Goal: Information Seeking & Learning: Compare options

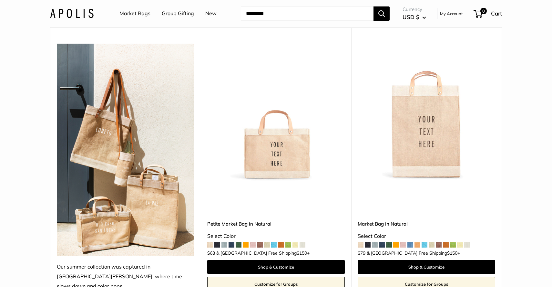
scroll to position [65, 0]
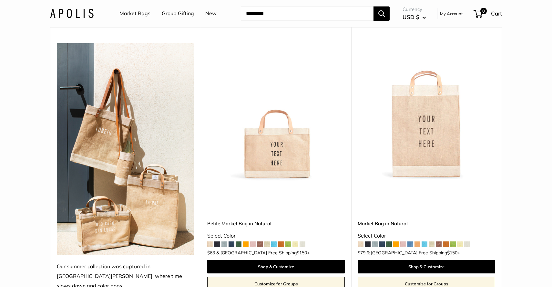
click at [233, 241] on span at bounding box center [232, 244] width 6 height 6
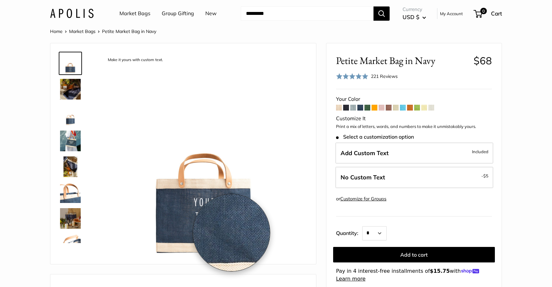
click at [231, 232] on img at bounding box center [204, 155] width 204 height 204
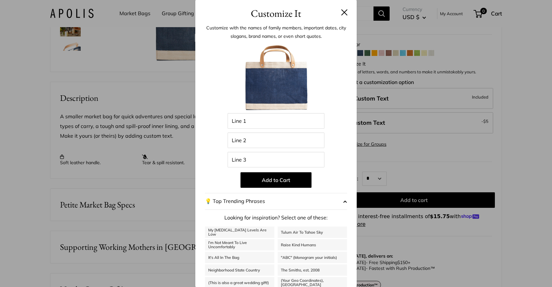
click at [345, 11] on button at bounding box center [344, 12] width 6 height 6
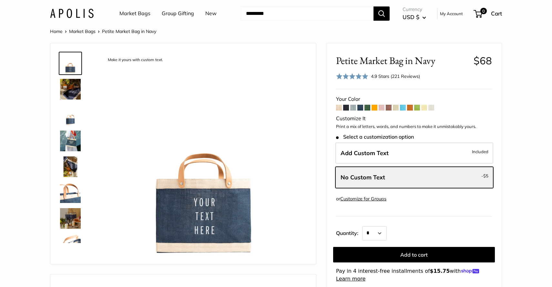
click at [368, 107] on span at bounding box center [367, 108] width 6 height 6
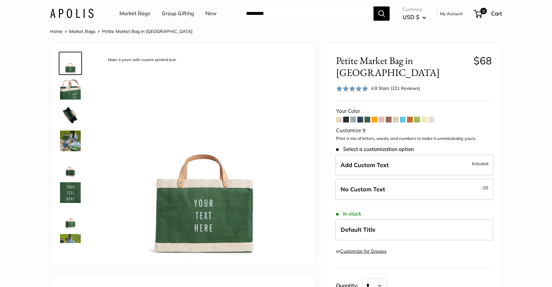
click at [376, 117] on span at bounding box center [374, 120] width 6 height 6
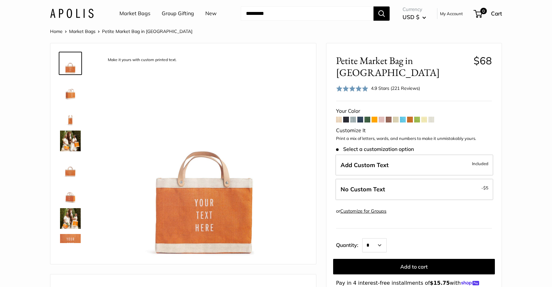
click at [382, 117] on span at bounding box center [382, 120] width 6 height 6
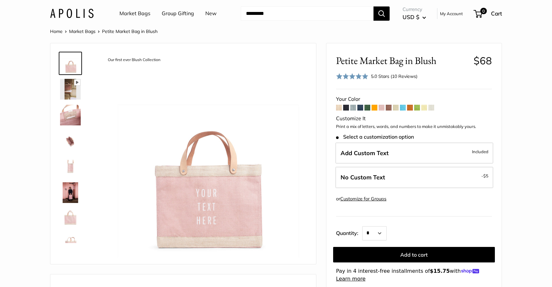
click at [389, 107] on span at bounding box center [389, 108] width 6 height 6
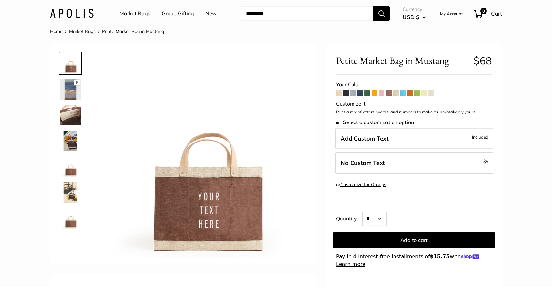
click at [397, 94] on span at bounding box center [396, 93] width 6 height 6
